Goal: Communication & Community: Answer question/provide support

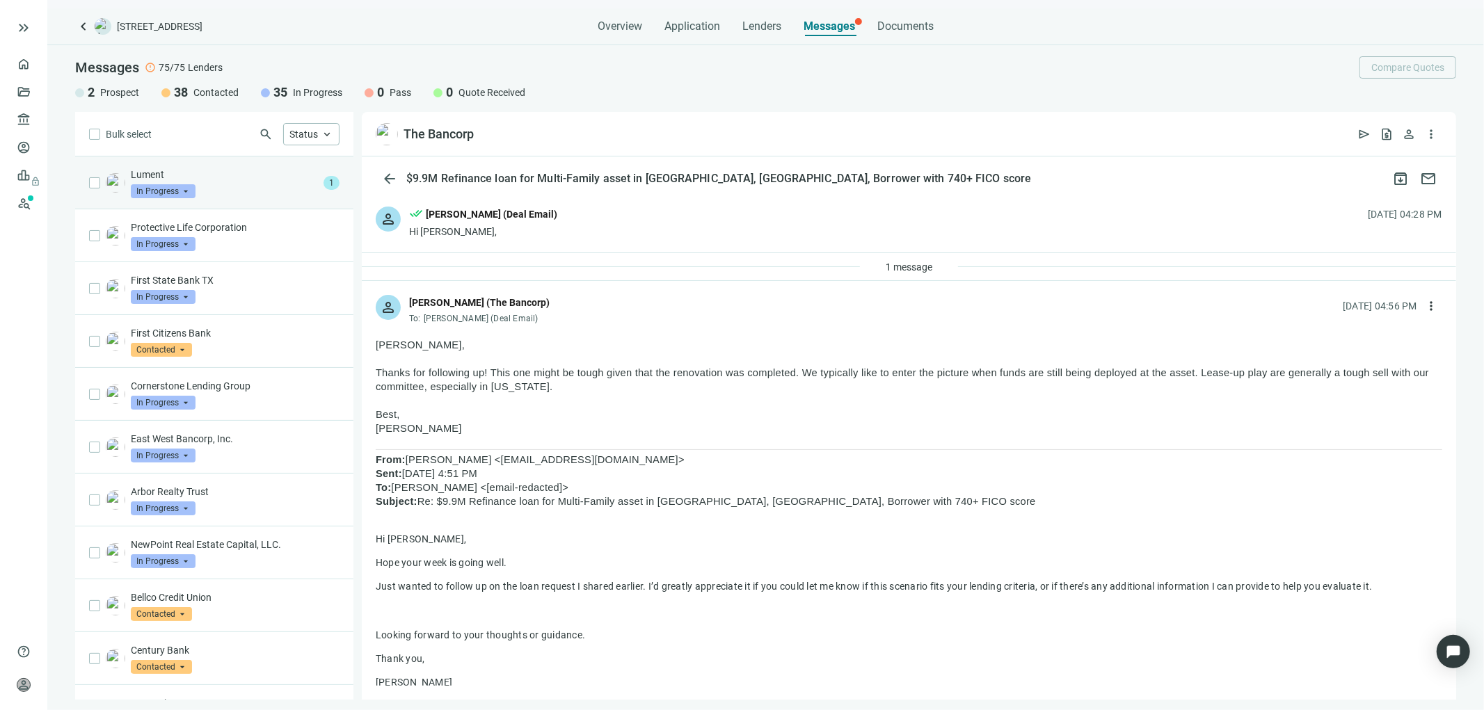
click at [214, 189] on div "Lument In Progress arrow_drop_down" at bounding box center [224, 183] width 187 height 31
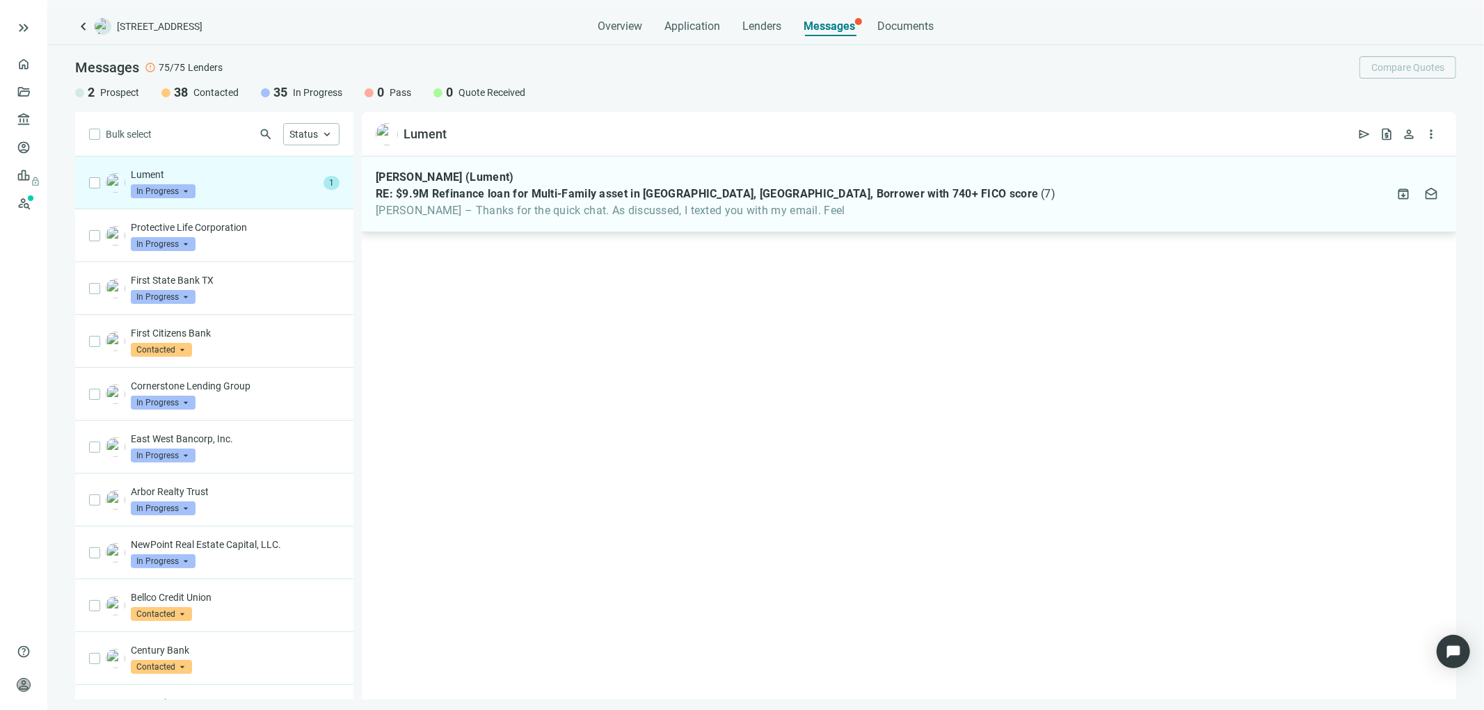
click at [642, 192] on span "RE: $9.9M Refinance loan for Multi-Family asset in [GEOGRAPHIC_DATA], [GEOGRAPH…" at bounding box center [707, 194] width 662 height 14
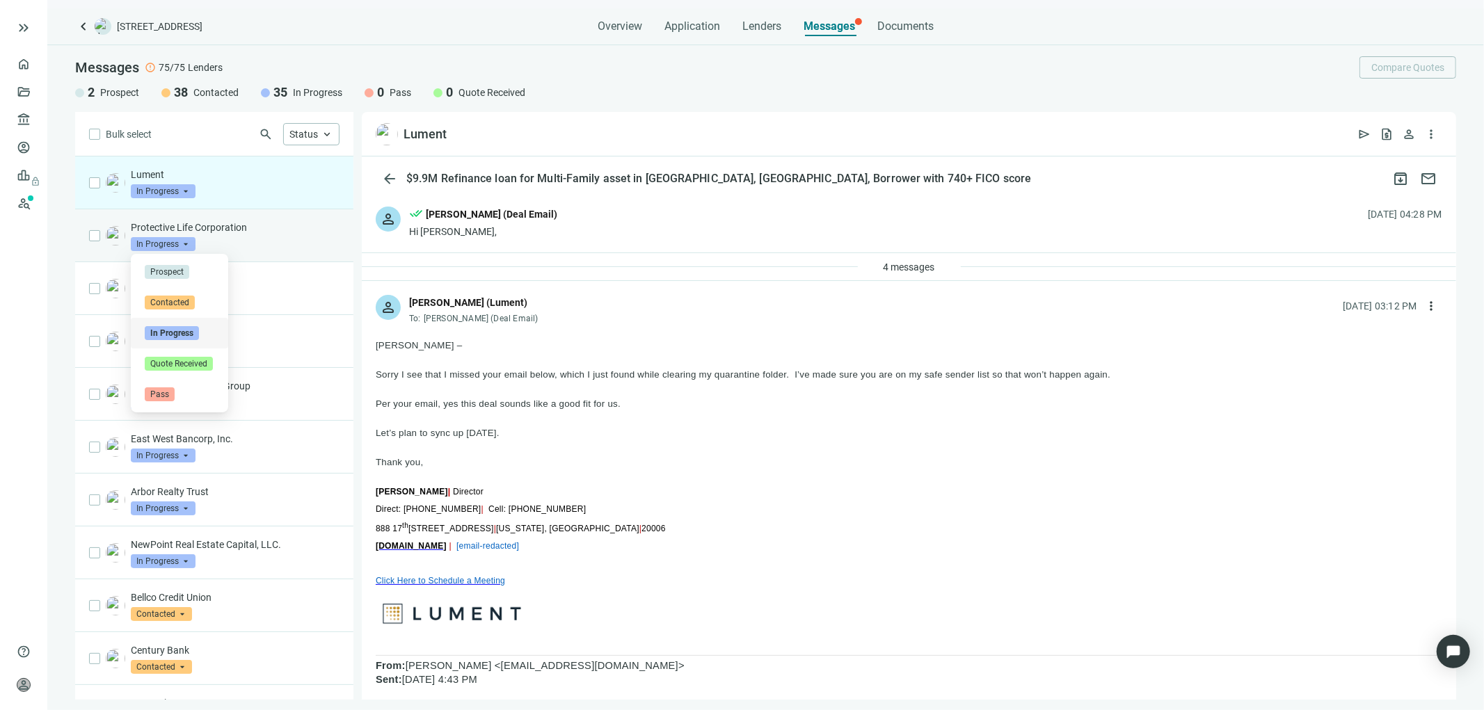
click at [190, 241] on span "In Progress" at bounding box center [163, 244] width 65 height 14
click at [265, 243] on div "Protective Life Corporation in_progress In Progress arrow_drop_down contacted i…" at bounding box center [235, 236] width 209 height 31
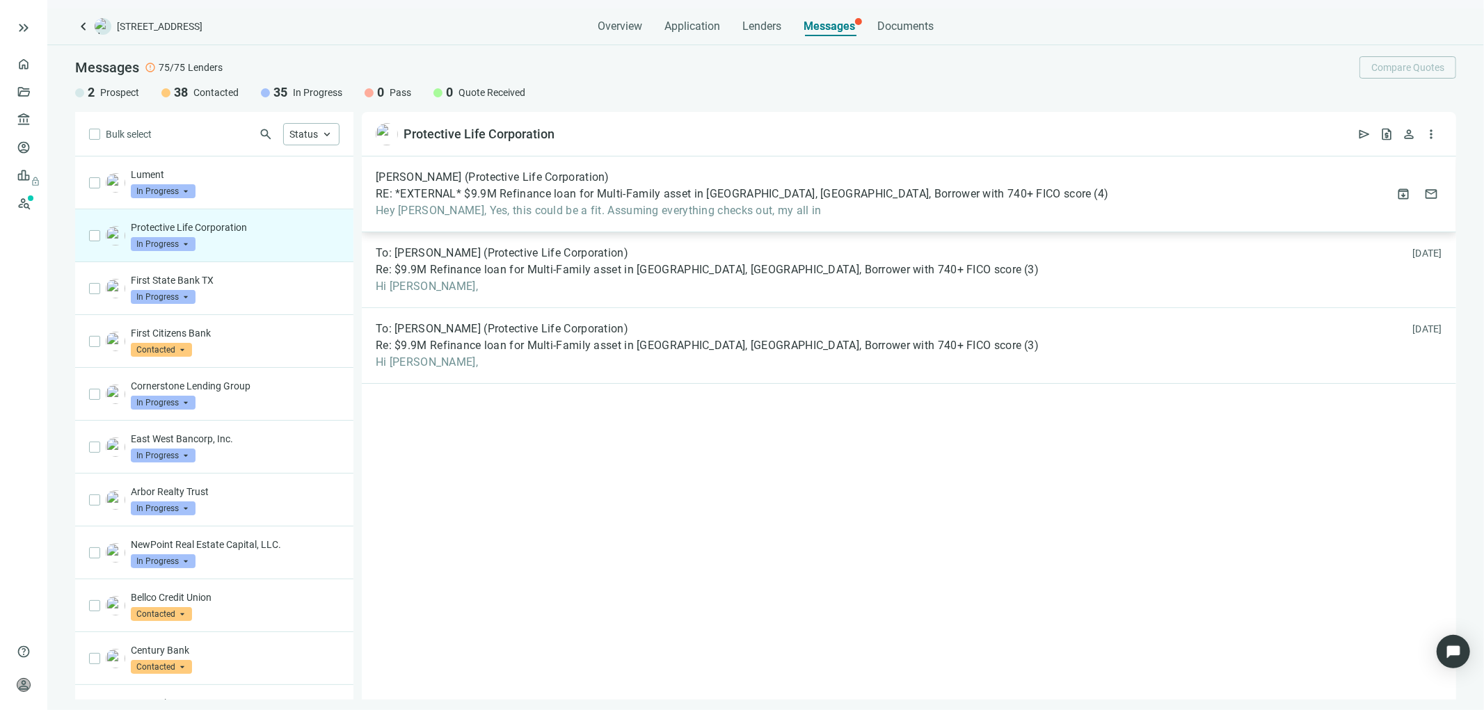
click at [741, 211] on span "Hey [PERSON_NAME], Yes, this could be a fit. Assuming everything checks out, my…" at bounding box center [742, 211] width 733 height 14
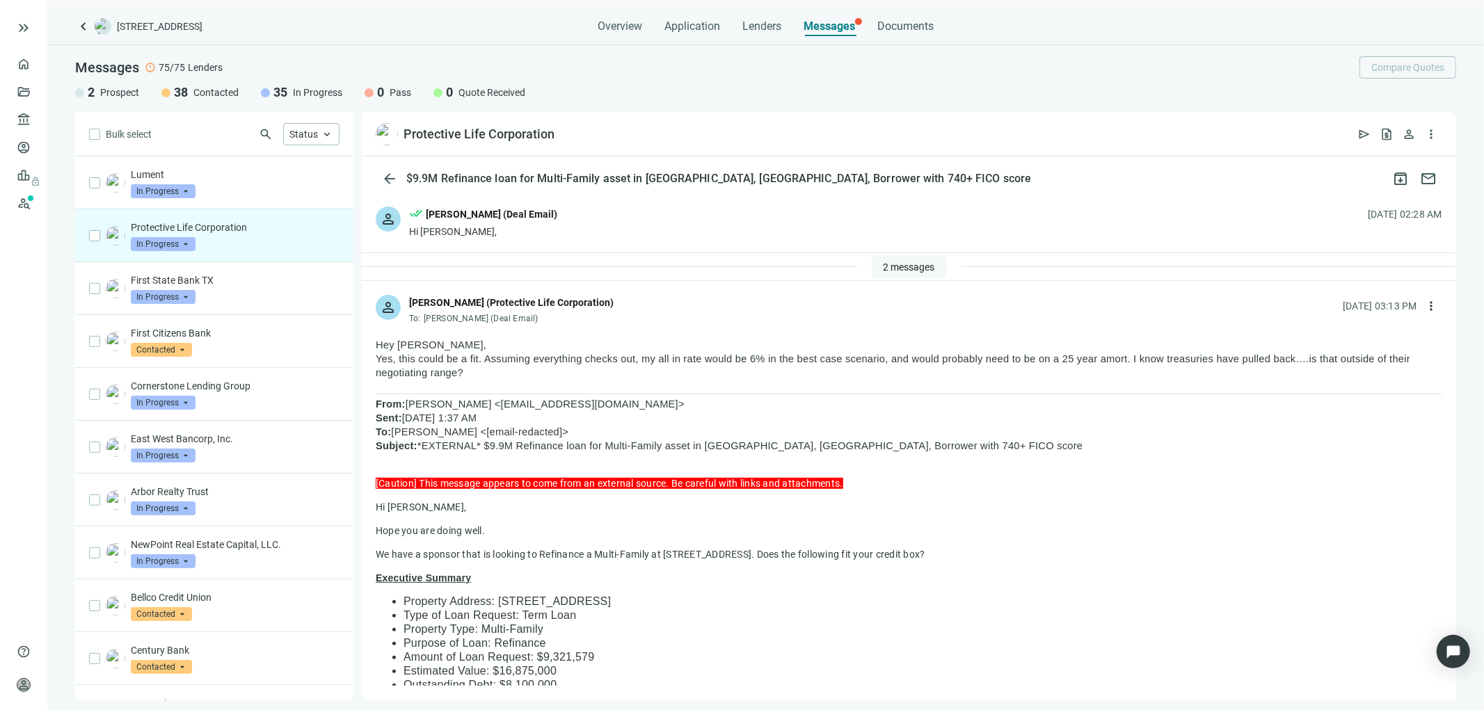
click at [924, 266] on span "2 messages" at bounding box center [908, 267] width 51 height 11
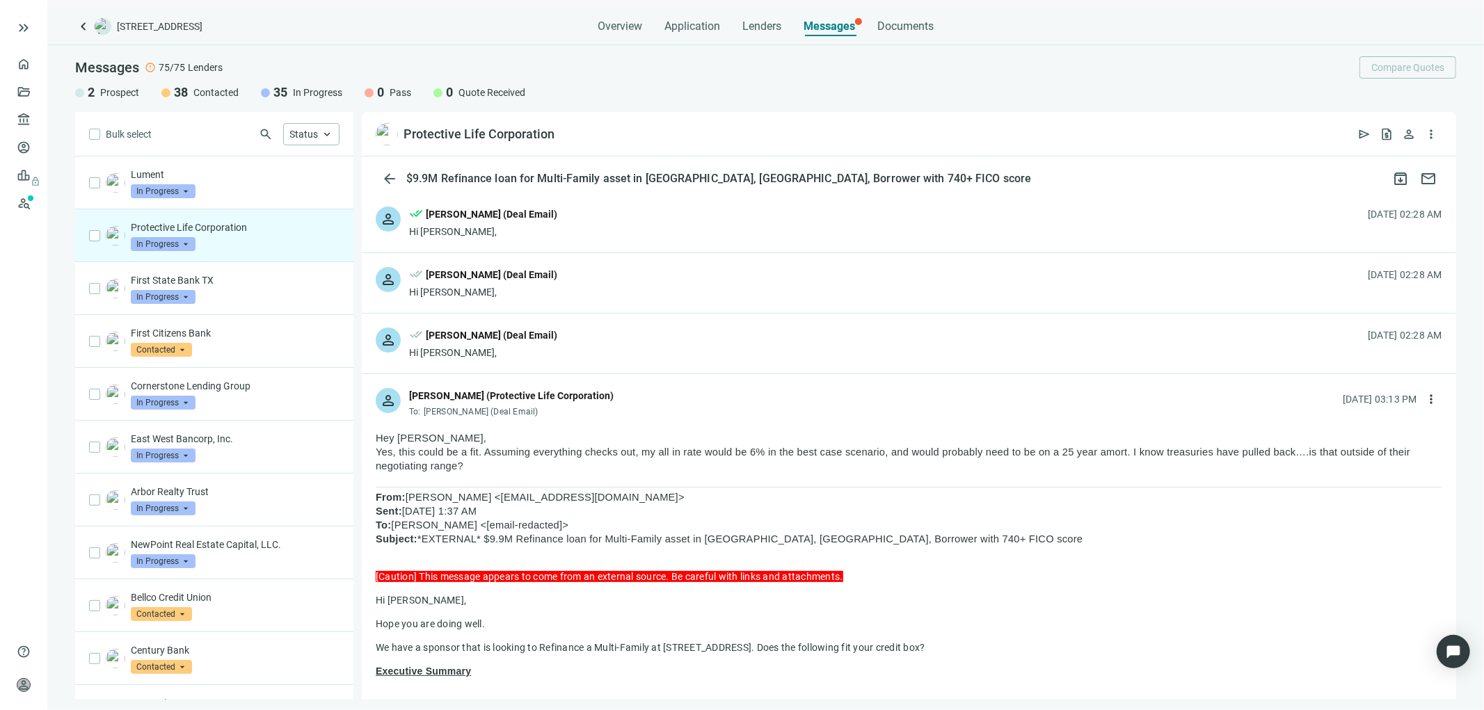
click at [673, 303] on div "person done_all [PERSON_NAME] (Deal Email) Hi [PERSON_NAME], [DATE] 02:28 AM" at bounding box center [909, 283] width 1094 height 60
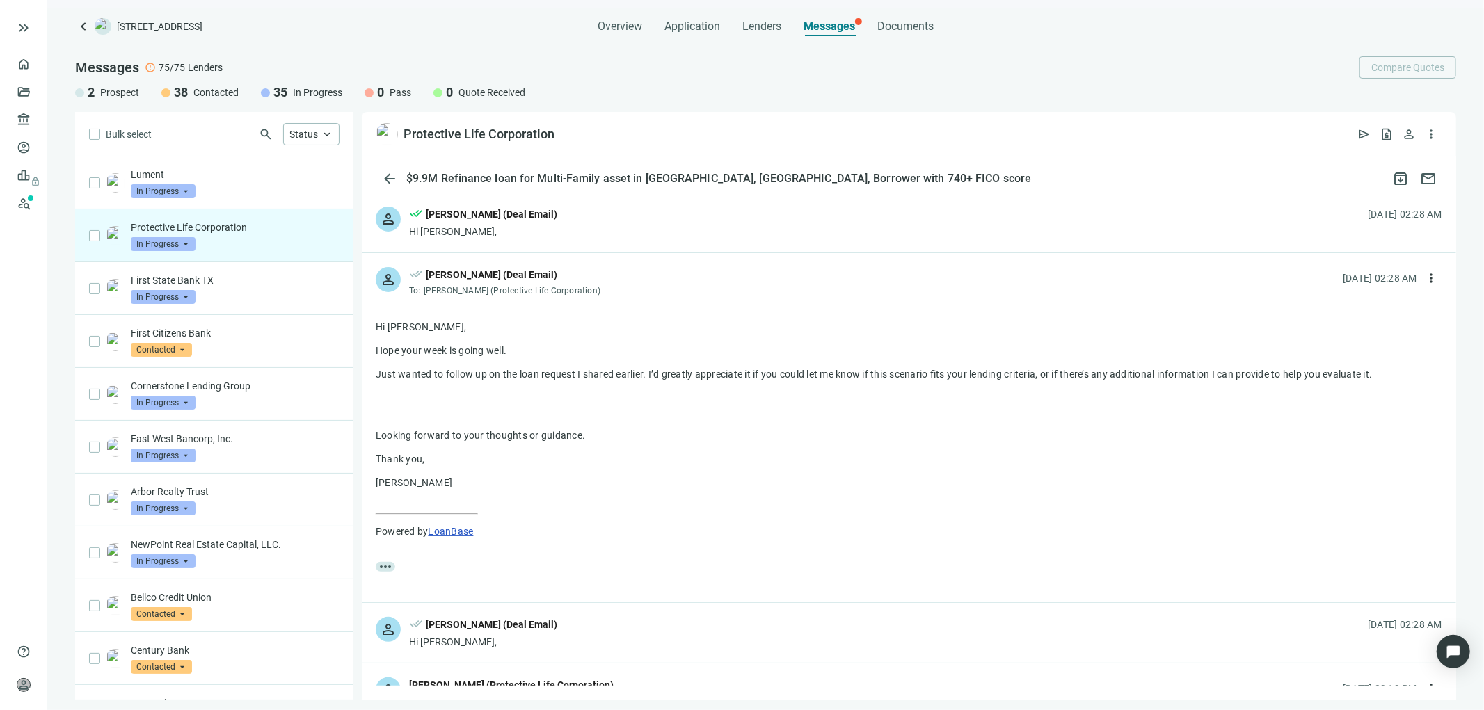
click at [680, 227] on div "person done_all [PERSON_NAME] (Deal Email) Hi [PERSON_NAME], [DATE] 02:28 AM" at bounding box center [909, 223] width 1094 height 60
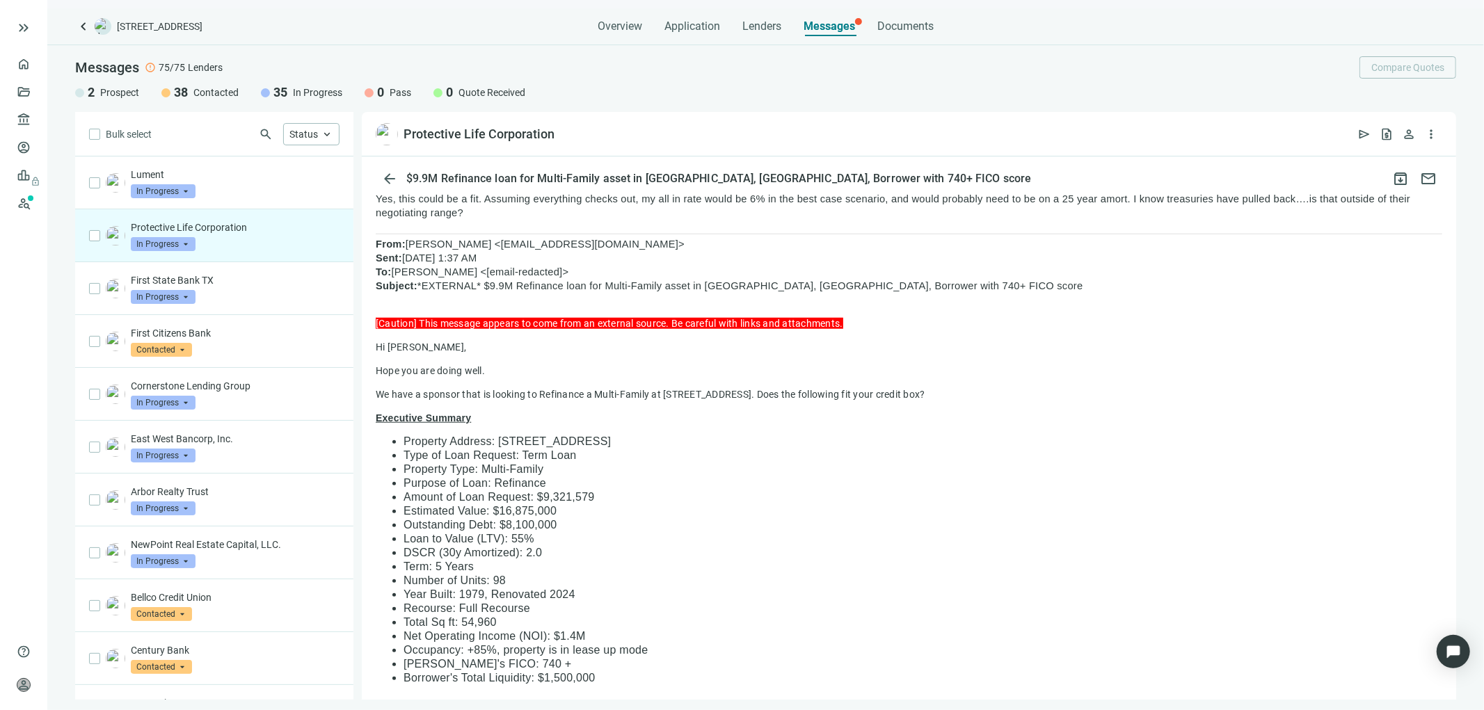
scroll to position [982, 0]
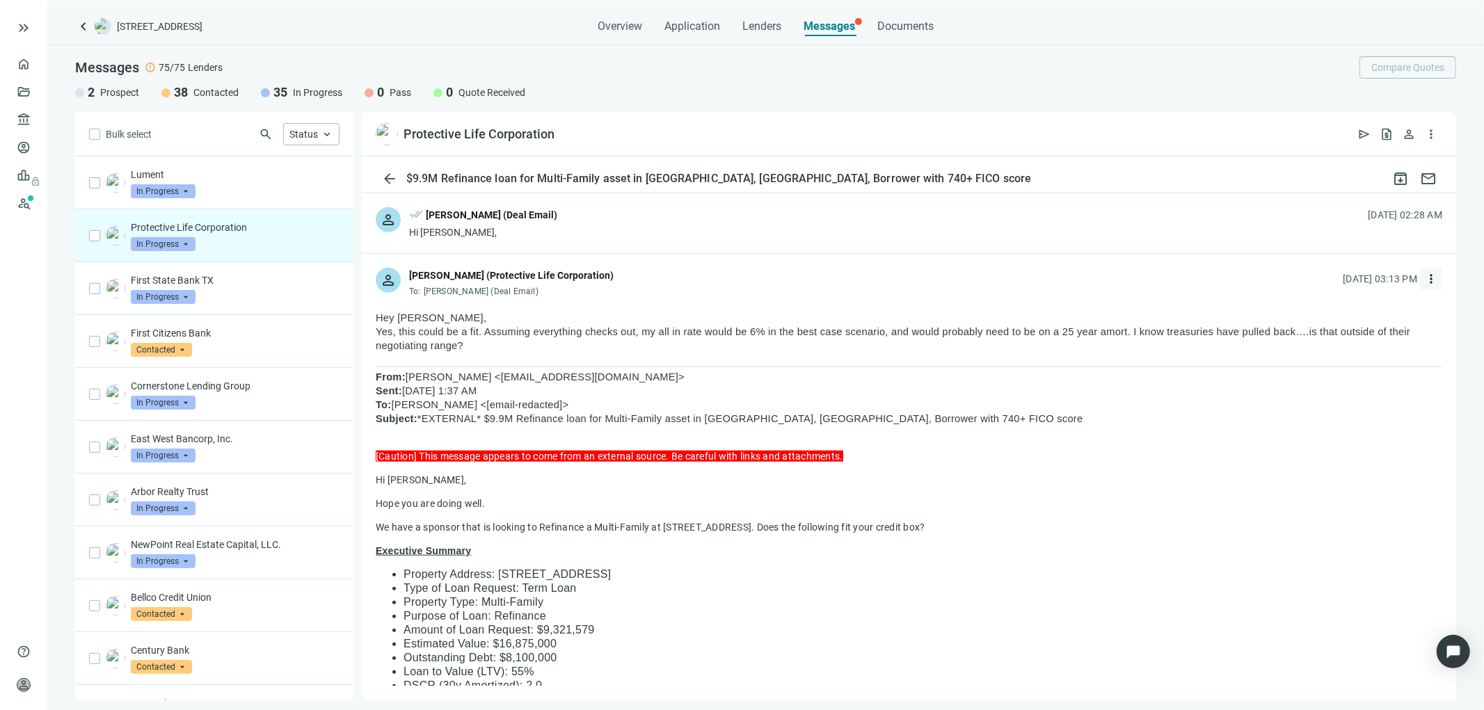
click at [1424, 277] on span "more_vert" at bounding box center [1431, 279] width 14 height 14
click at [1322, 335] on span "Reply all" at bounding box center [1332, 335] width 35 height 11
type textarea "**********"
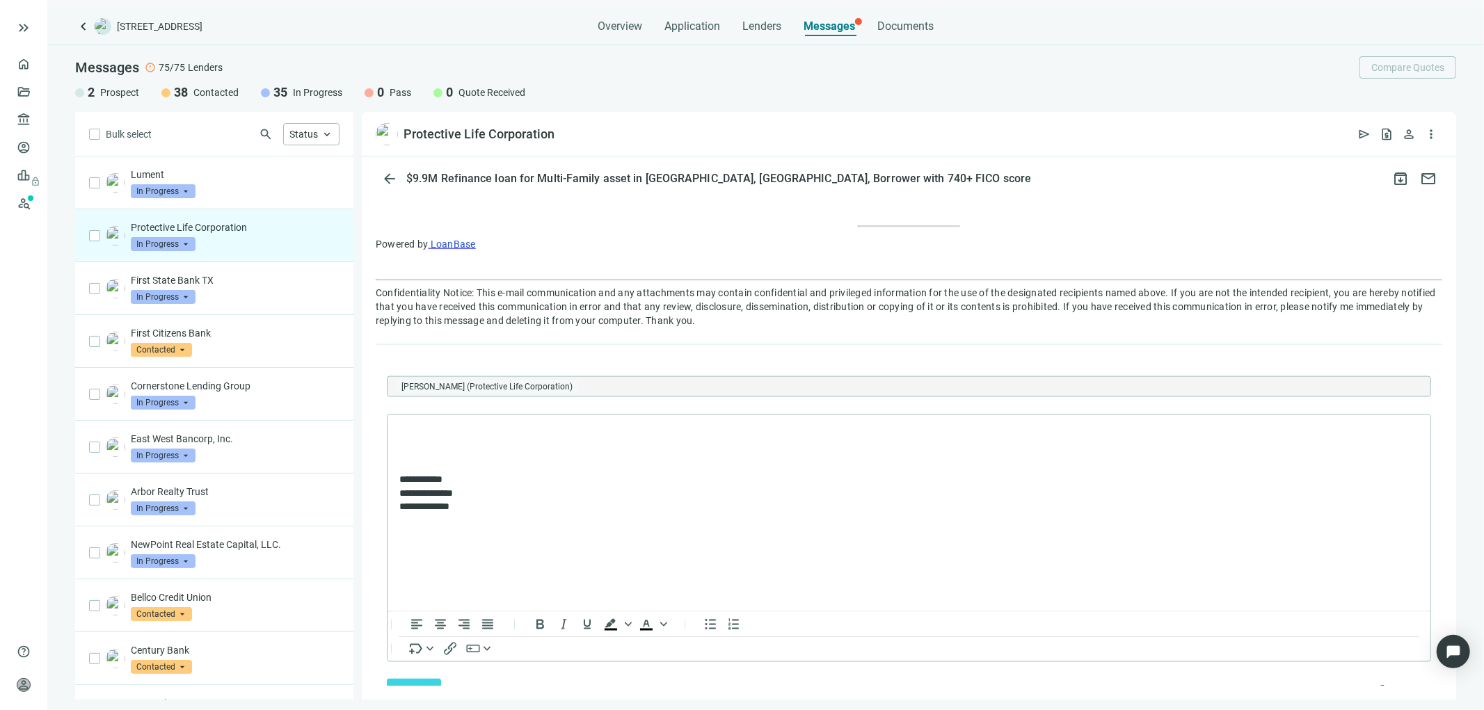
scroll to position [0, 0]
click at [455, 432] on span "****" at bounding box center [448, 432] width 14 height 10
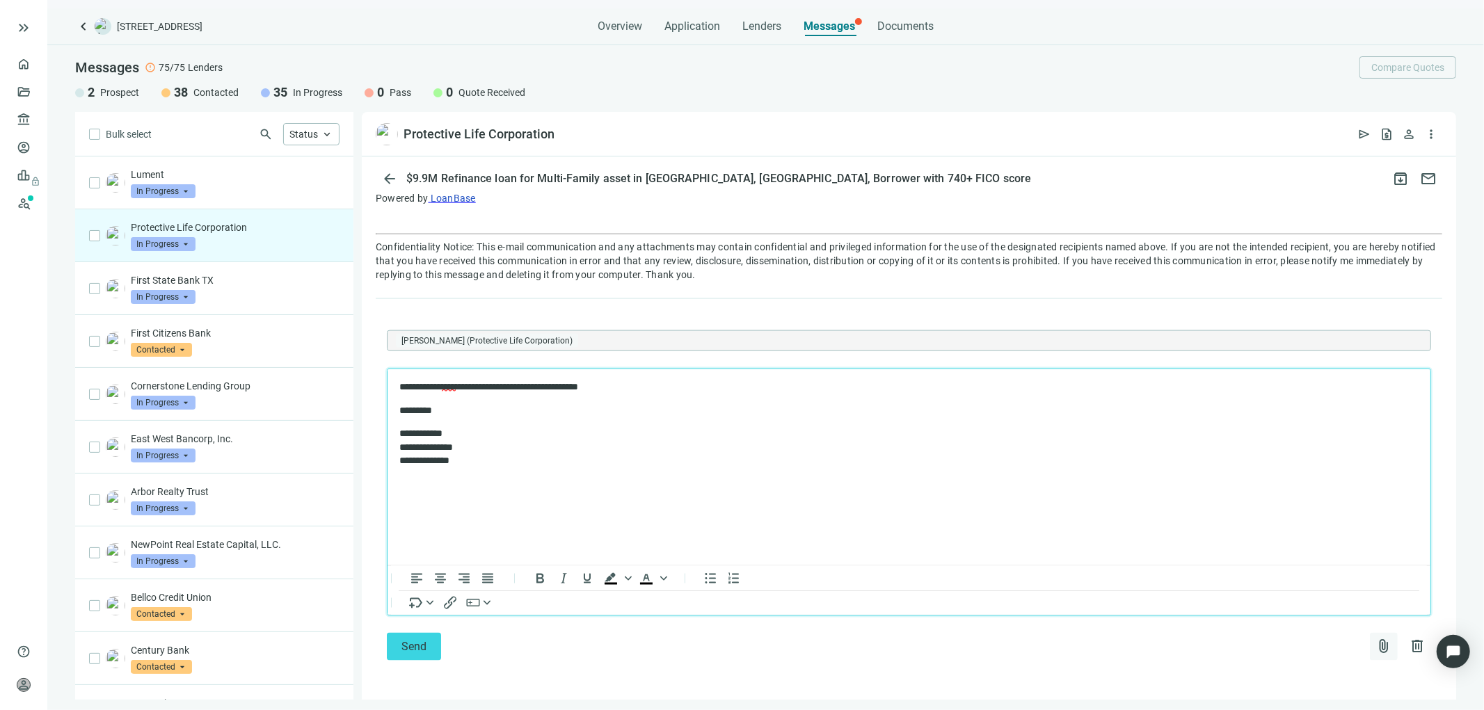
click at [1375, 643] on span "attach_file" at bounding box center [1383, 647] width 17 height 17
click at [1281, 609] on span "Upload new" at bounding box center [1270, 613] width 51 height 11
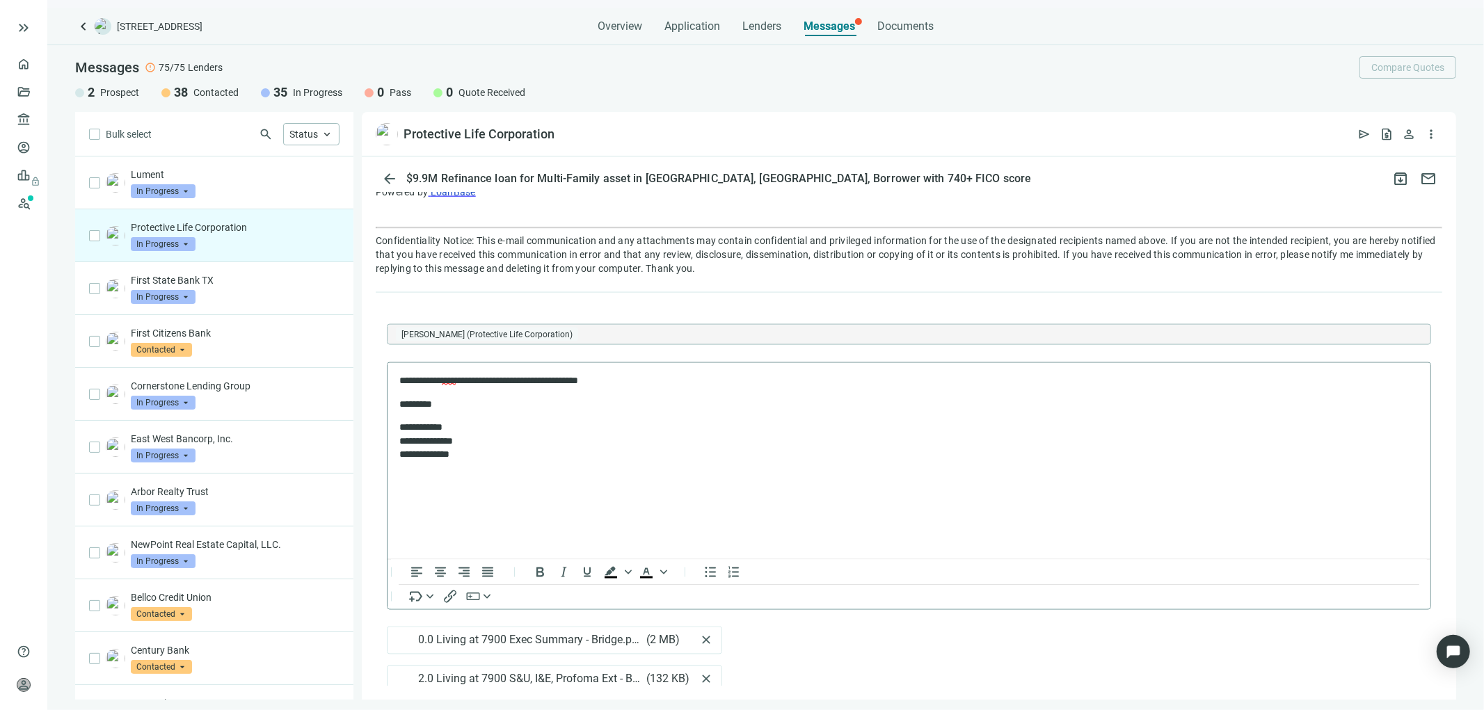
click at [634, 382] on p "**********" at bounding box center [901, 381] width 1005 height 14
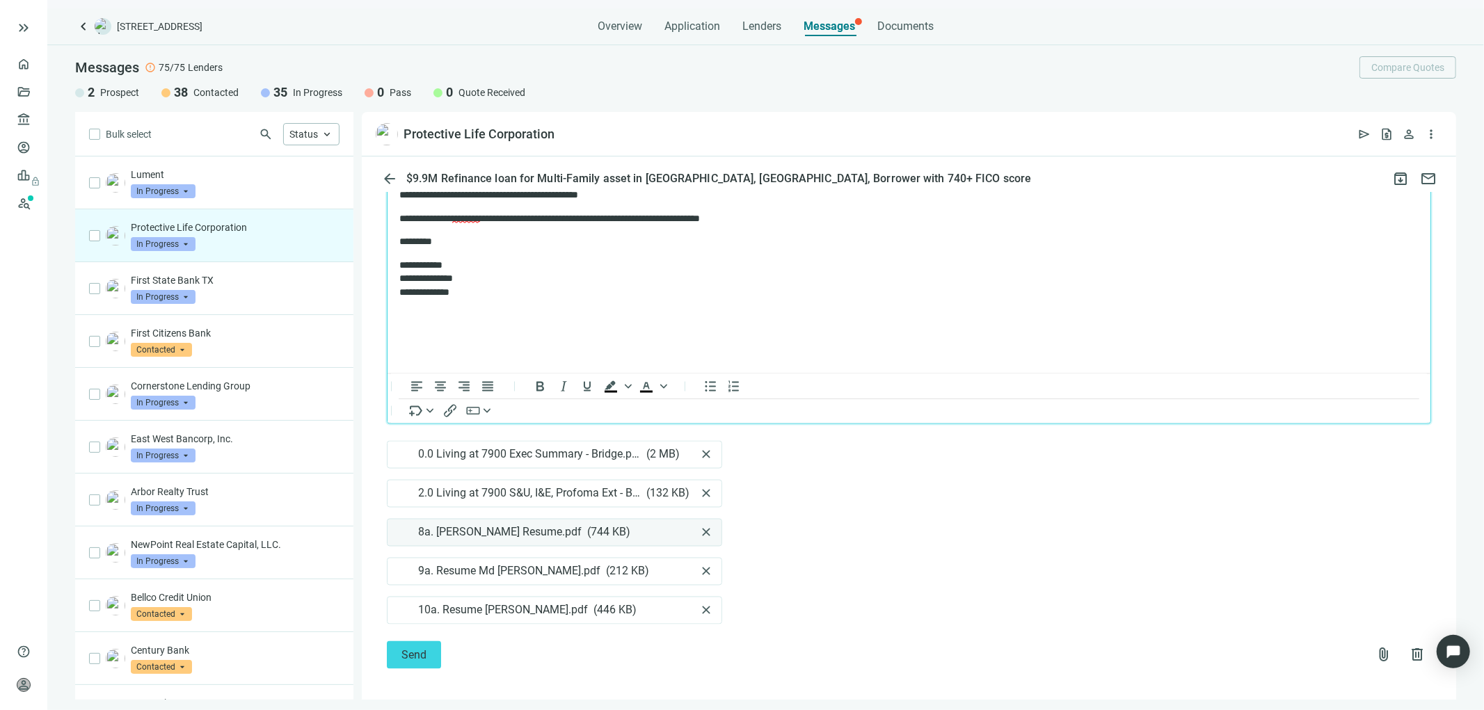
scroll to position [1992, 0]
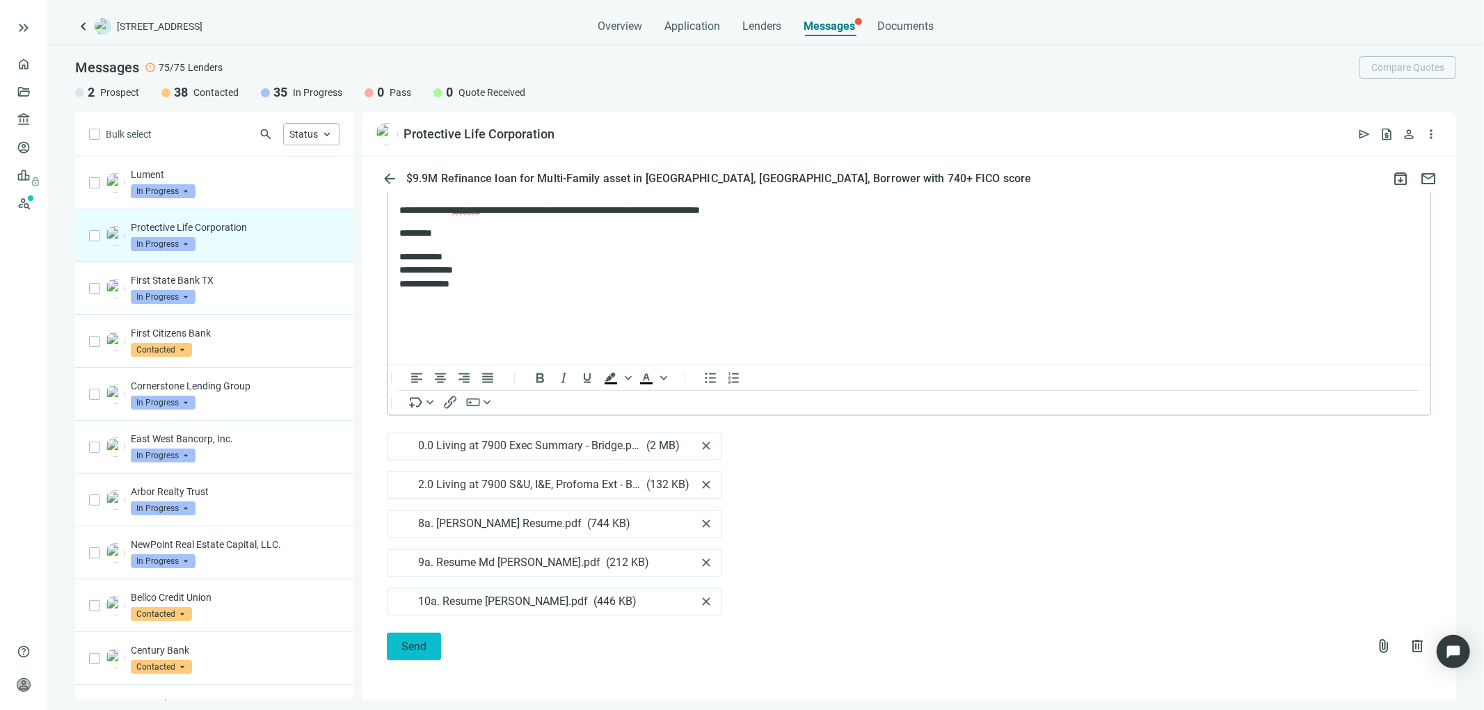
click at [416, 643] on span "Send" at bounding box center [413, 647] width 25 height 13
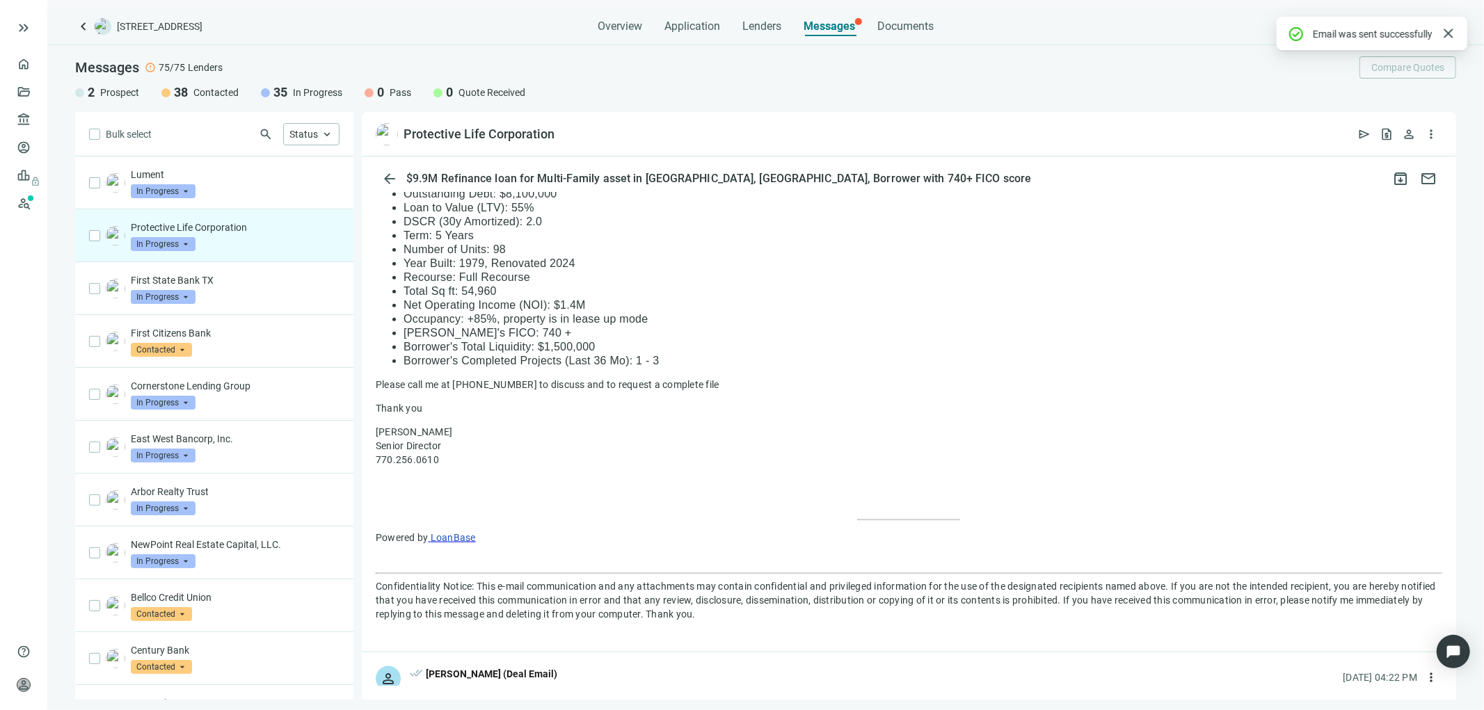
scroll to position [1965, 0]
